Goal: Task Accomplishment & Management: Complete application form

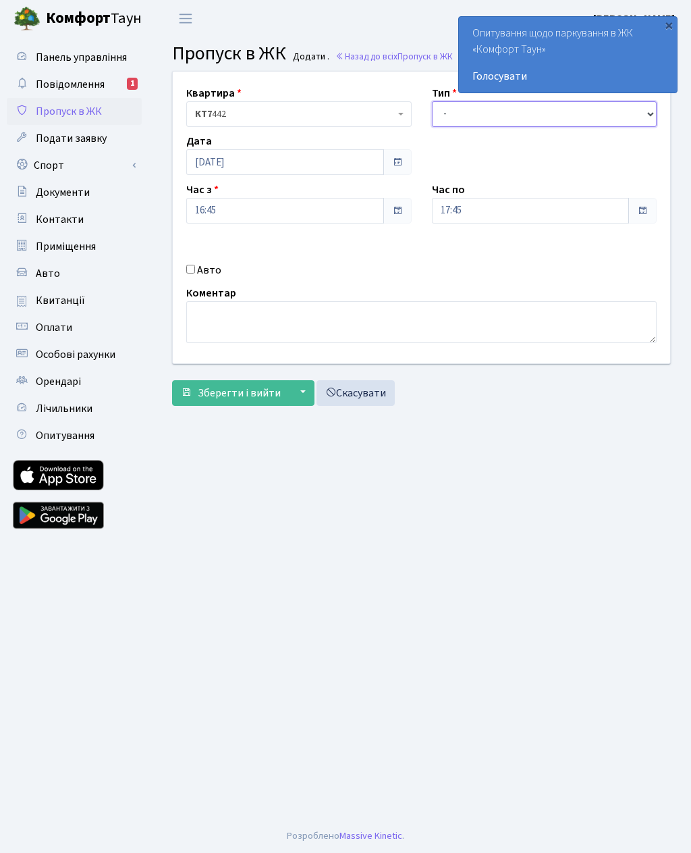
click at [454, 115] on select "- Доставка Таксі Гості Сервіс" at bounding box center [545, 114] width 226 height 26
select select "3"
click at [436, 216] on input "17:45" at bounding box center [531, 211] width 198 height 26
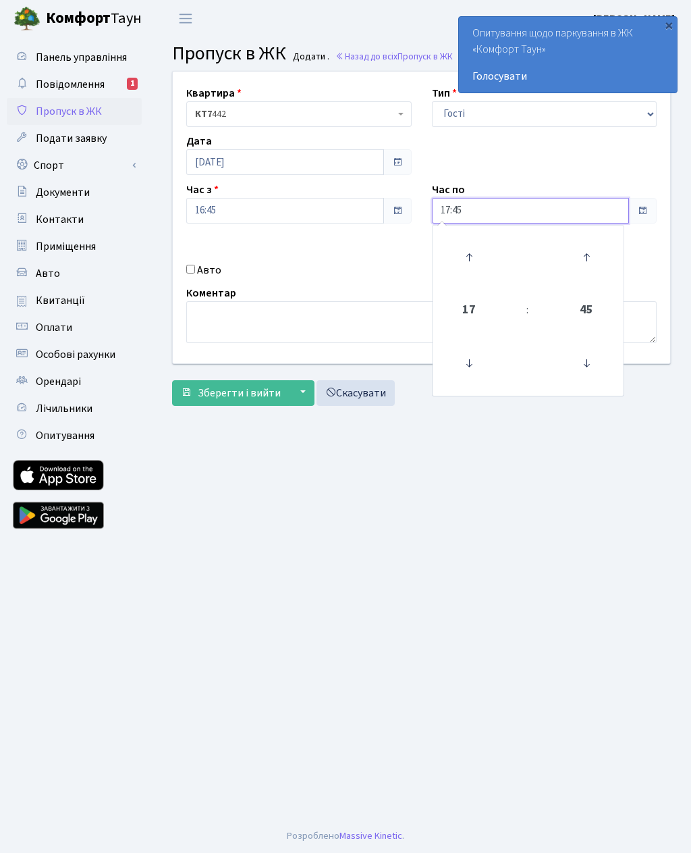
click at [457, 258] on icon at bounding box center [469, 257] width 36 height 36
click at [458, 258] on icon at bounding box center [469, 257] width 36 height 36
click at [456, 257] on icon at bounding box center [469, 257] width 36 height 36
click at [460, 253] on icon at bounding box center [469, 257] width 36 height 36
type input "21:45"
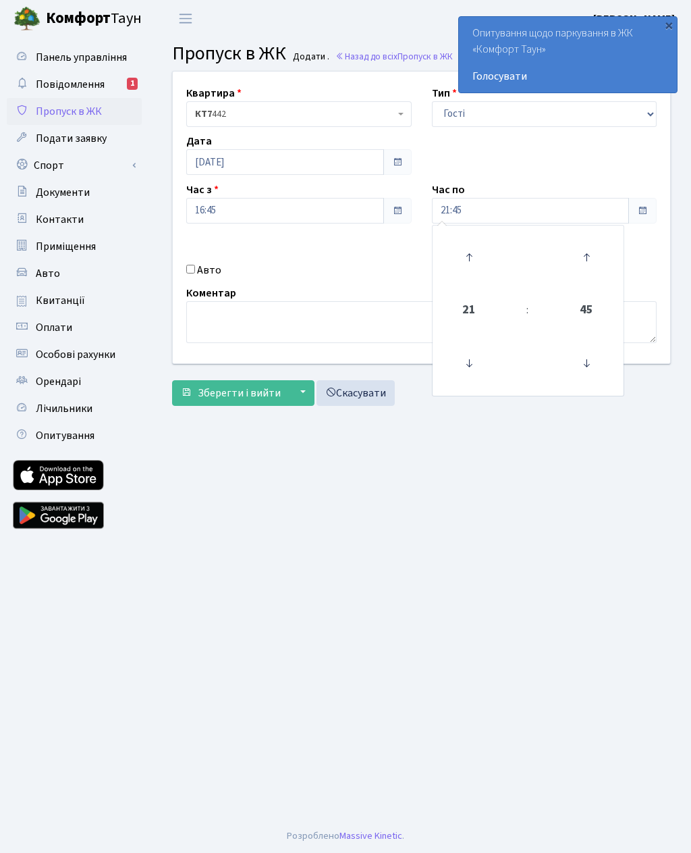
click at [259, 390] on span "Зберегти і вийти" at bounding box center [239, 393] width 83 height 15
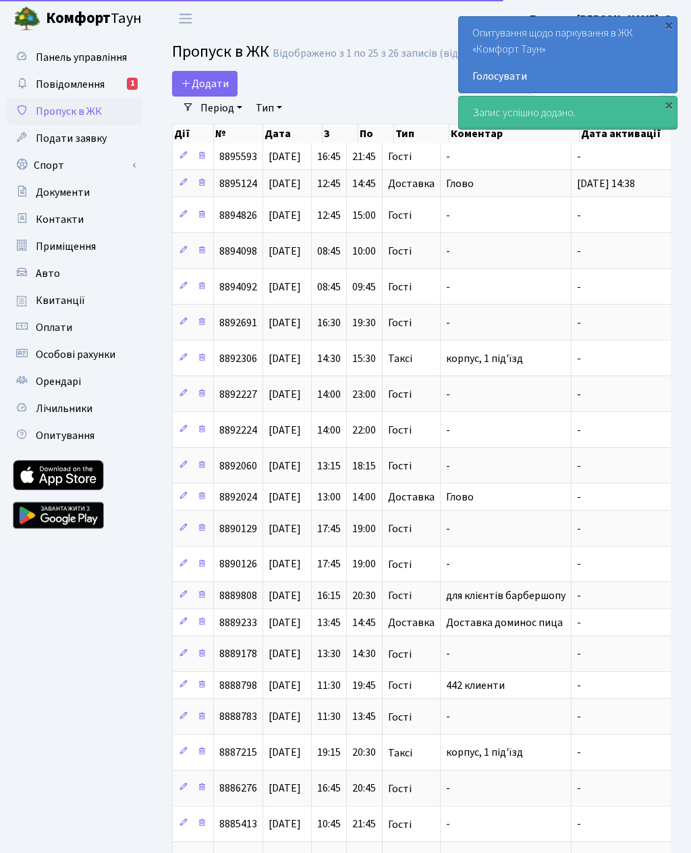
select select "25"
